Goal: Find specific page/section: Find specific page/section

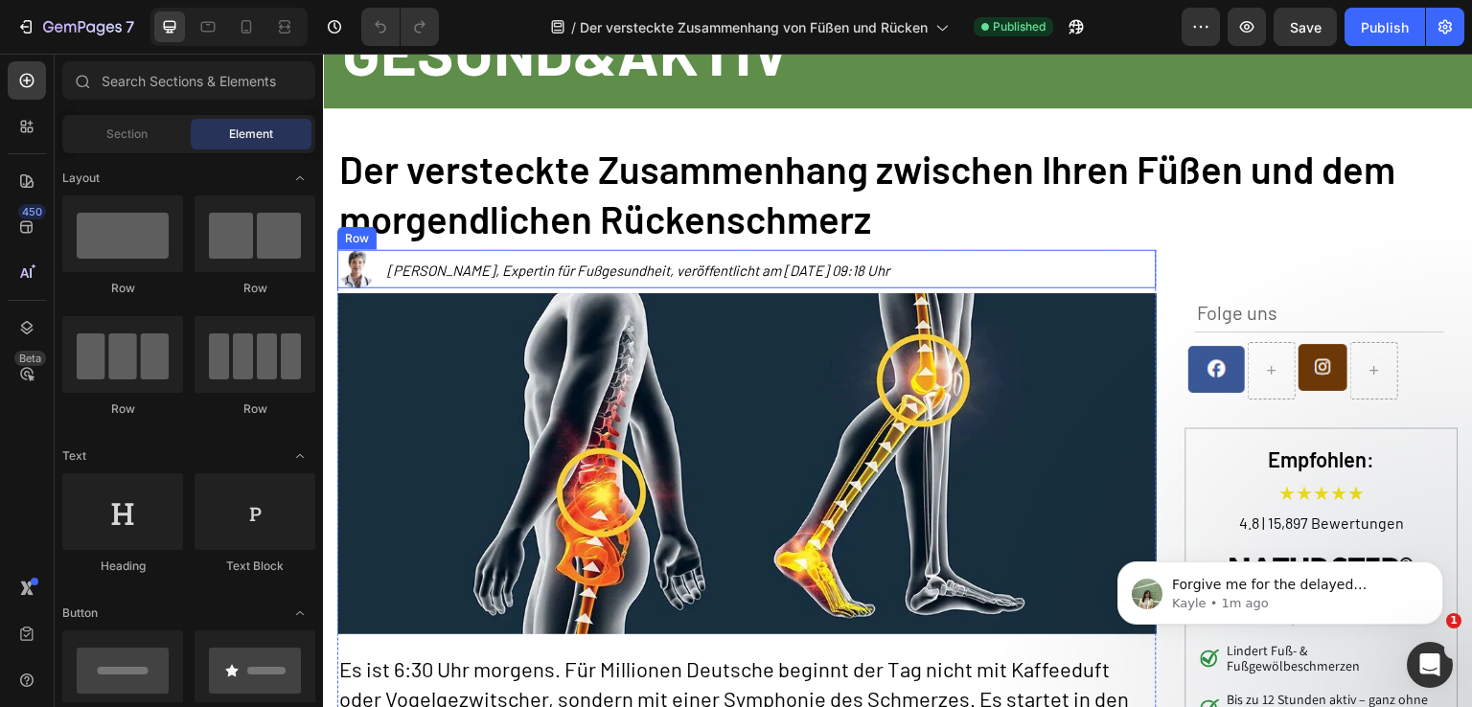
scroll to position [383, 0]
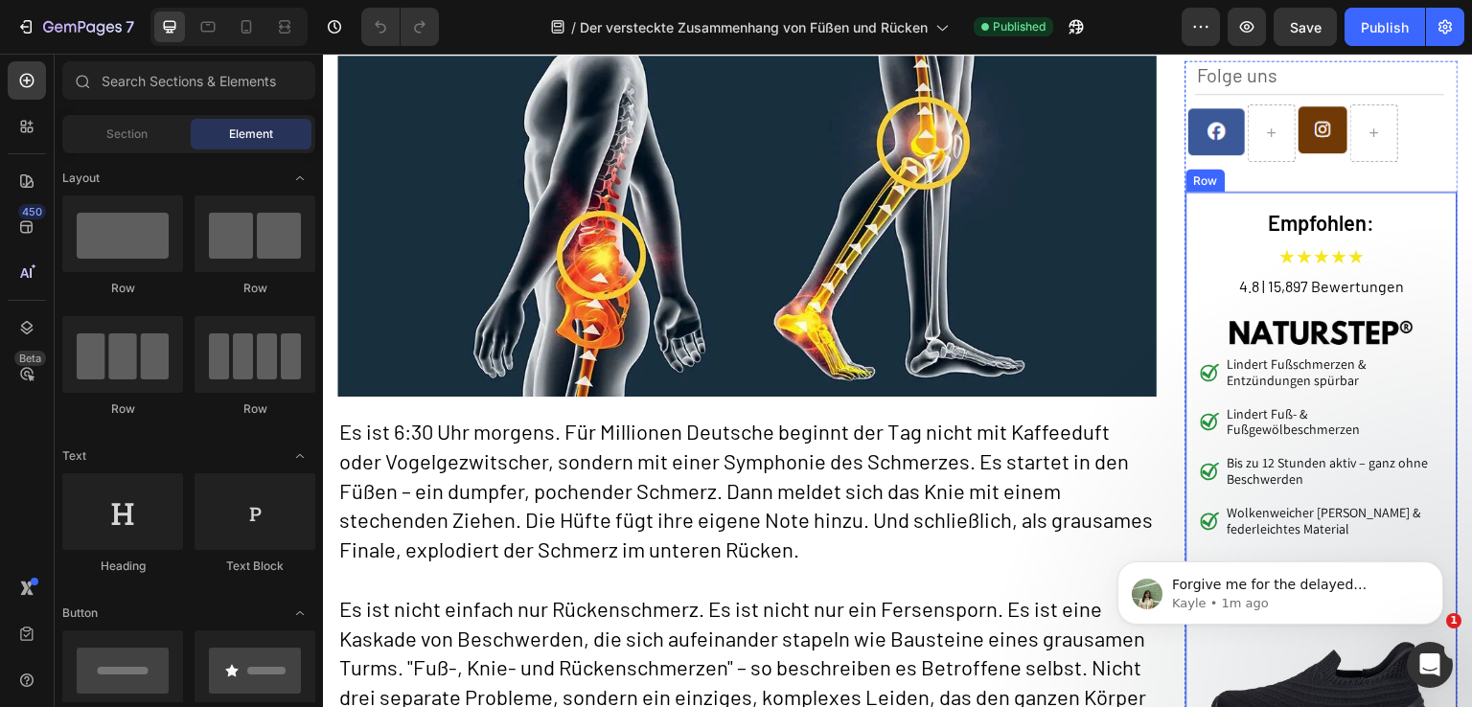
click at [1191, 208] on div "Empfohlen: Heading ★★★★★ Text Block 4.8 | 15,897 Bewertungen Text Block Image L…" at bounding box center [1321, 552] width 273 height 723
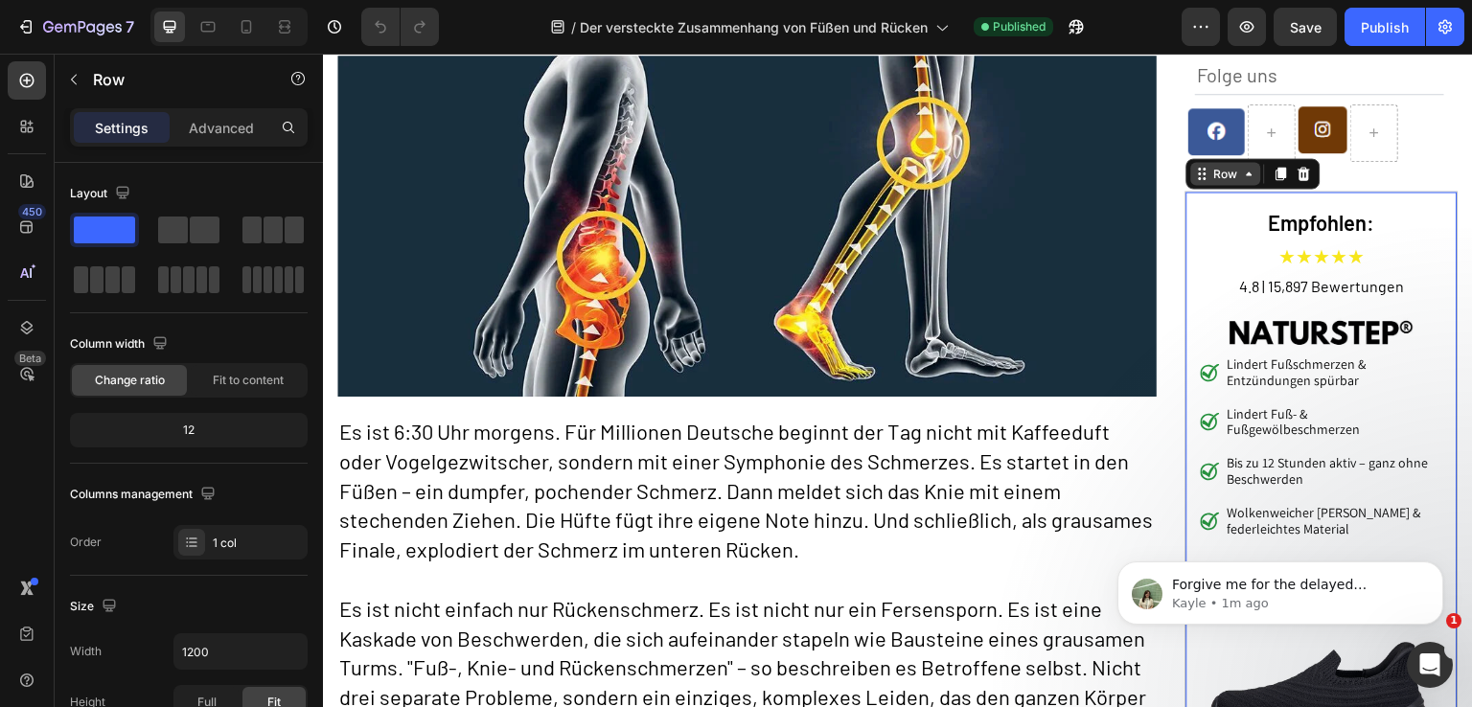
click at [1217, 170] on div "Row" at bounding box center [1226, 173] width 32 height 17
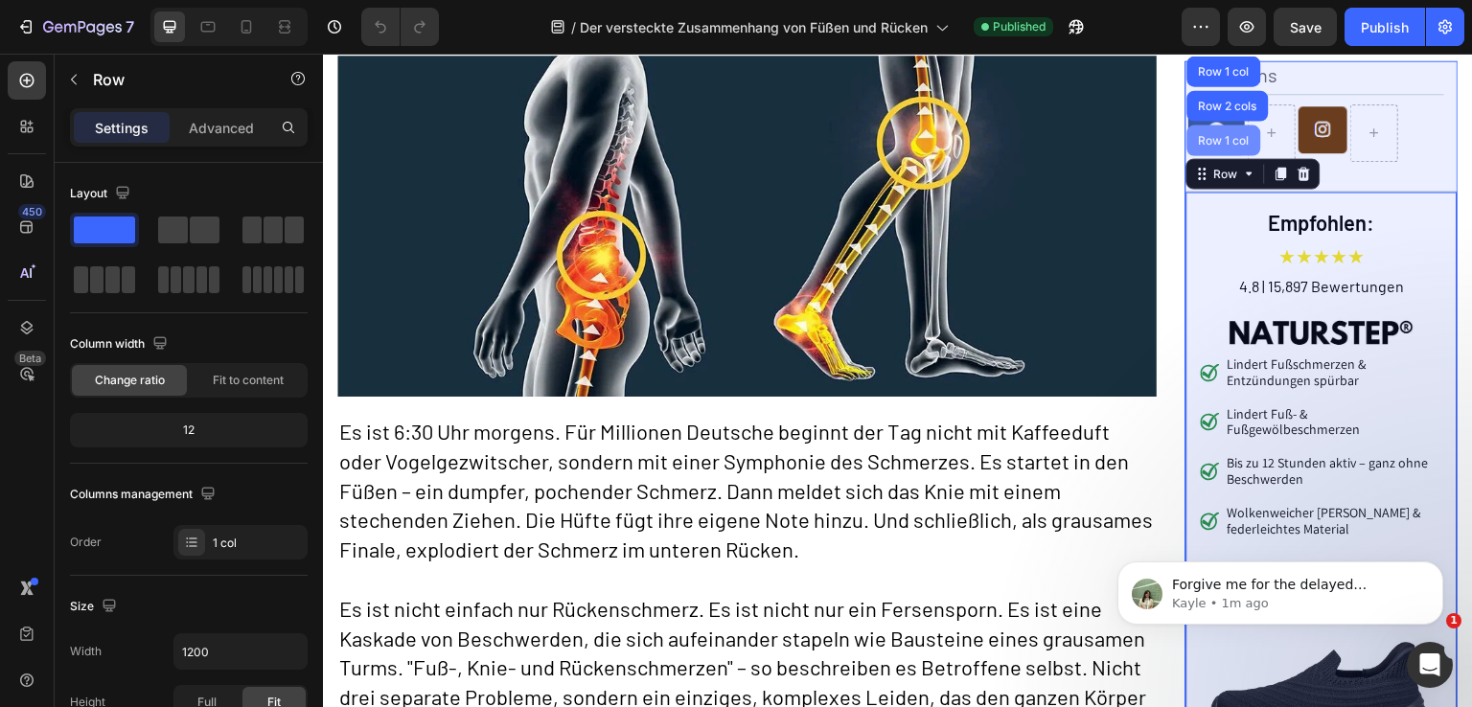
click at [1223, 138] on div "Row 1 col" at bounding box center [1224, 139] width 58 height 11
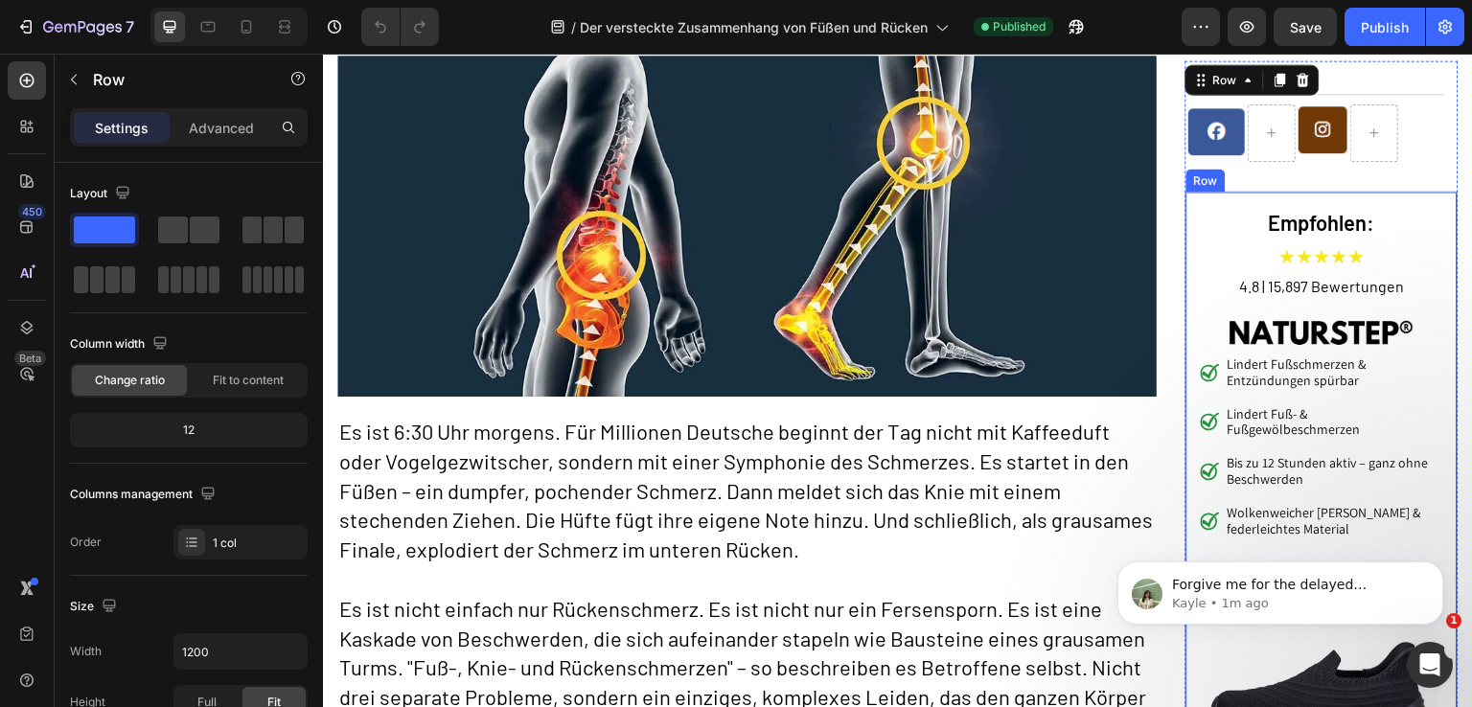
scroll to position [192, 0]
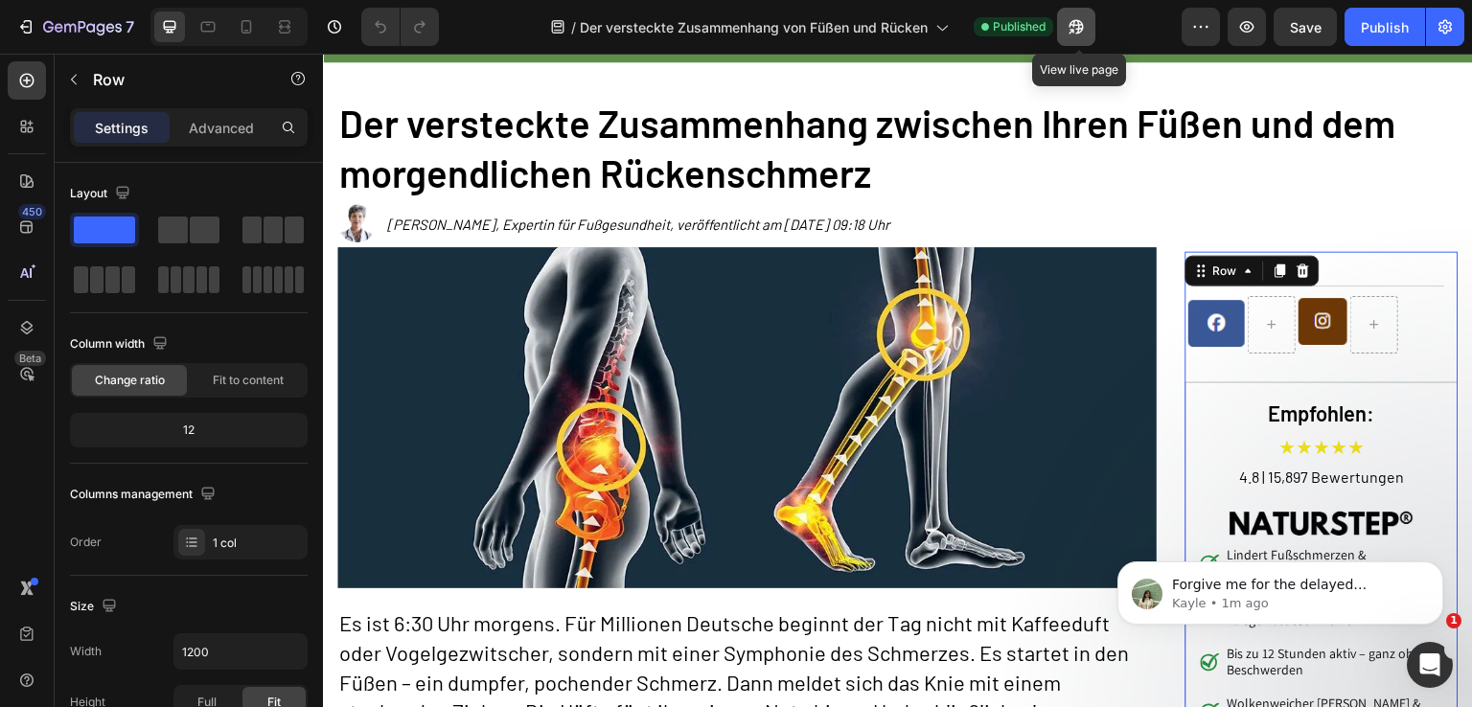
click at [1091, 35] on button "button" at bounding box center [1076, 27] width 38 height 38
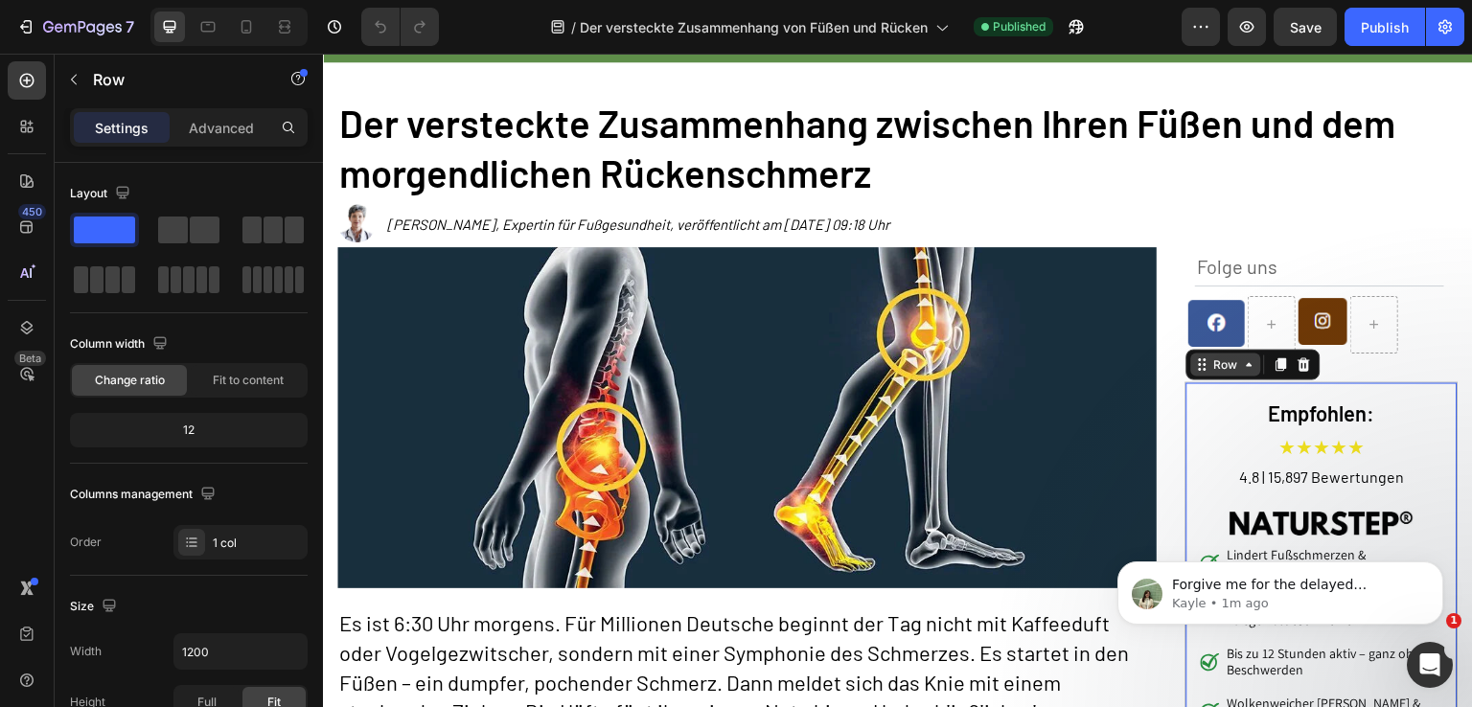
click at [1217, 368] on div "Row" at bounding box center [1226, 364] width 32 height 17
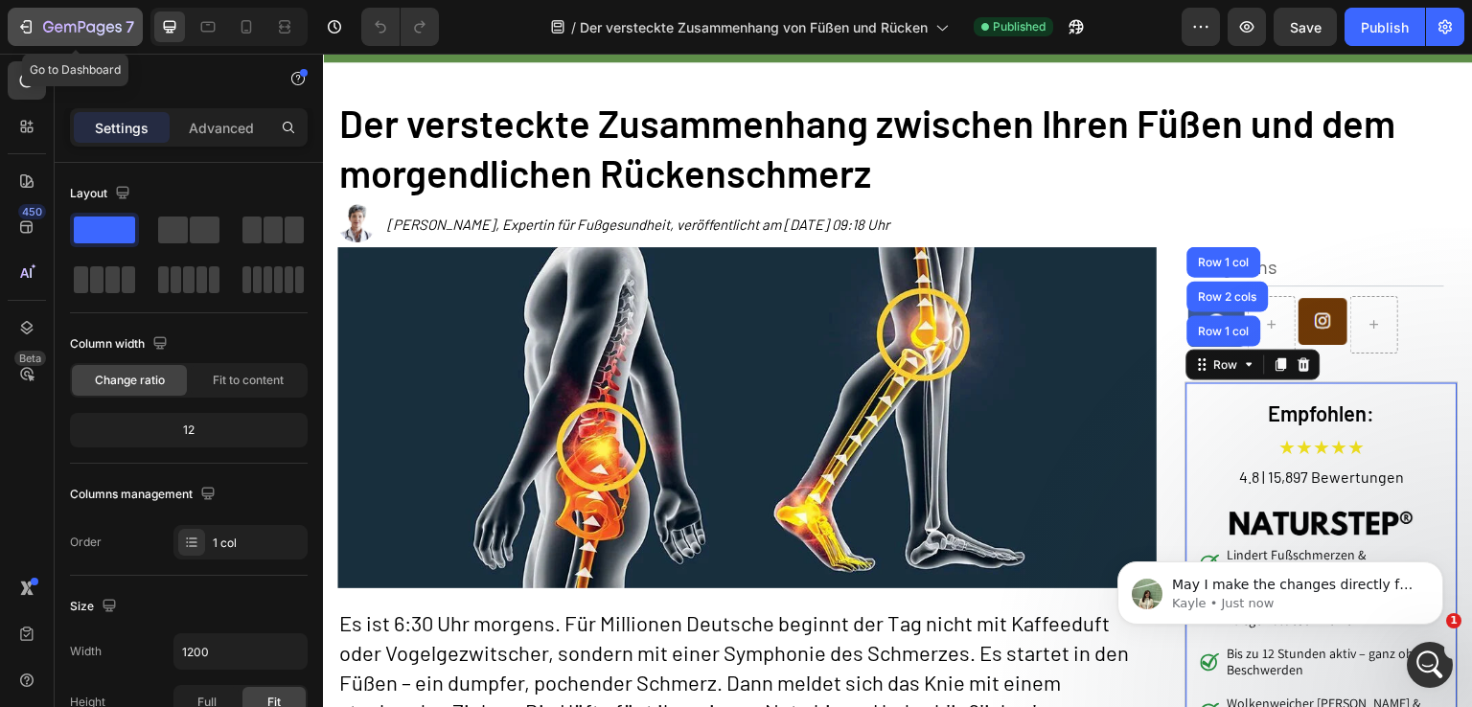
click at [103, 34] on icon "button" at bounding box center [101, 29] width 9 height 12
